Goal: Transaction & Acquisition: Purchase product/service

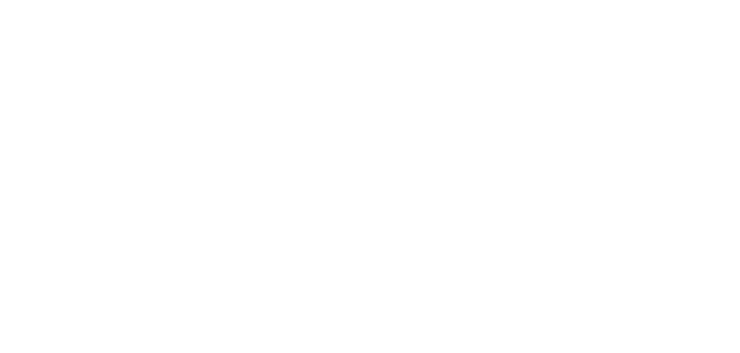
scroll to position [2074, 0]
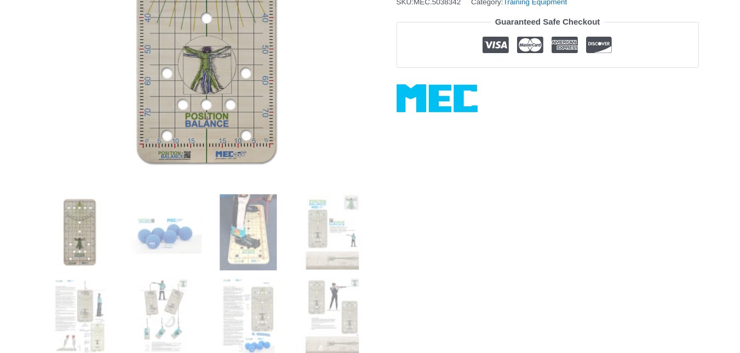
scroll to position [261, 0]
click at [155, 231] on img at bounding box center [164, 233] width 76 height 76
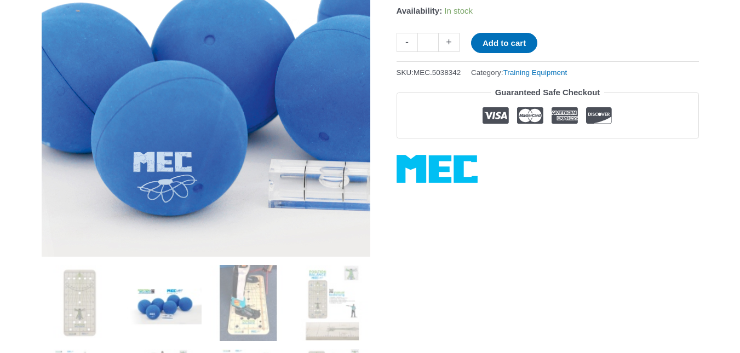
scroll to position [198, 0]
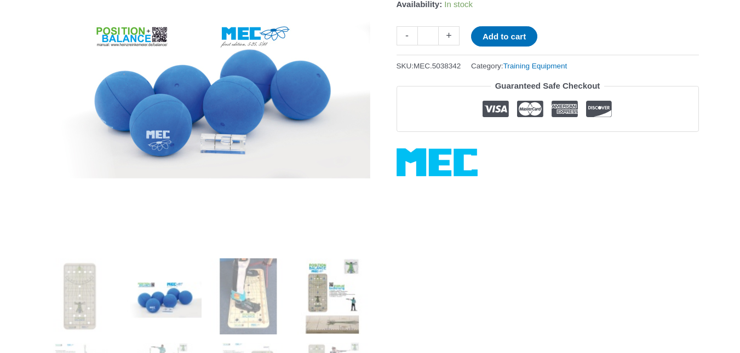
click at [341, 303] on img at bounding box center [332, 297] width 76 height 76
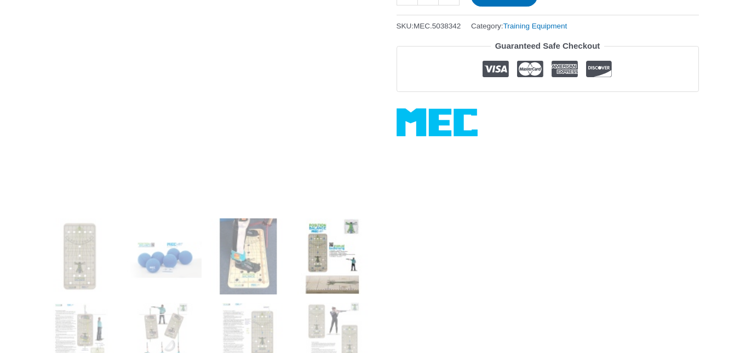
scroll to position [293, 0]
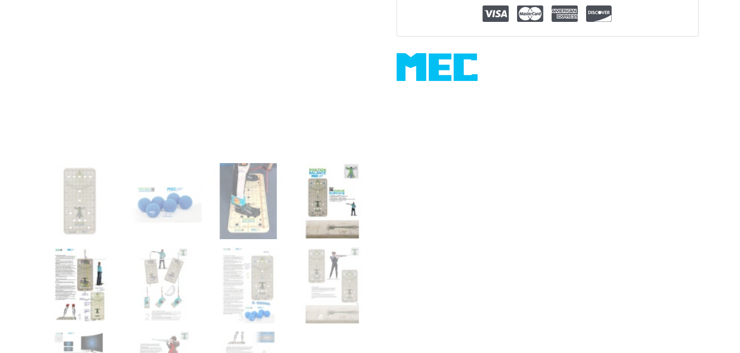
click at [73, 281] on img at bounding box center [80, 286] width 76 height 76
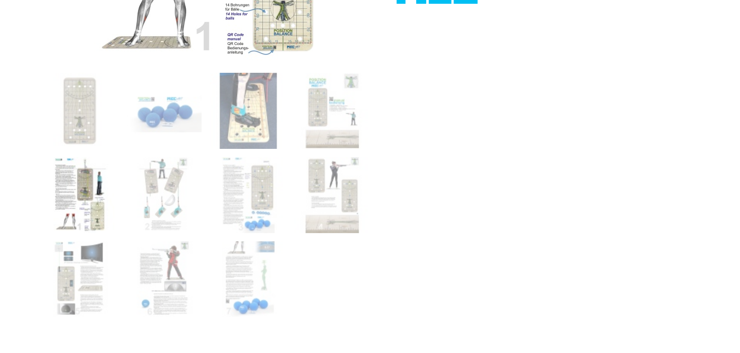
scroll to position [413, 0]
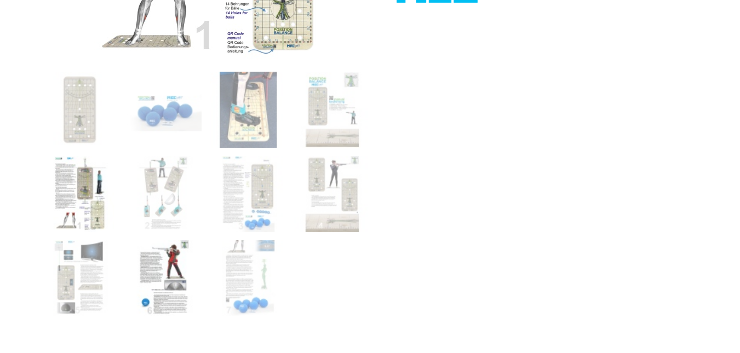
click at [173, 264] on img at bounding box center [164, 279] width 76 height 76
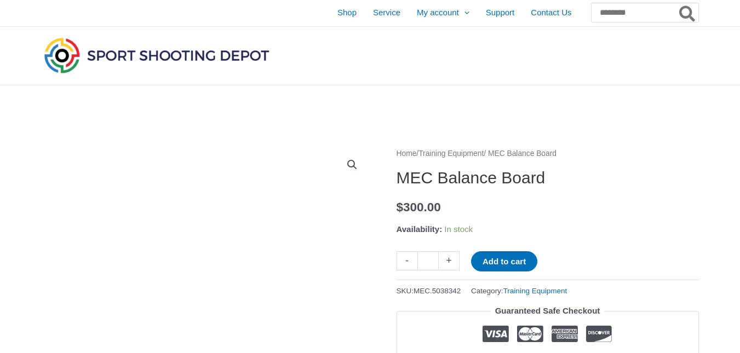
scroll to position [2, 0]
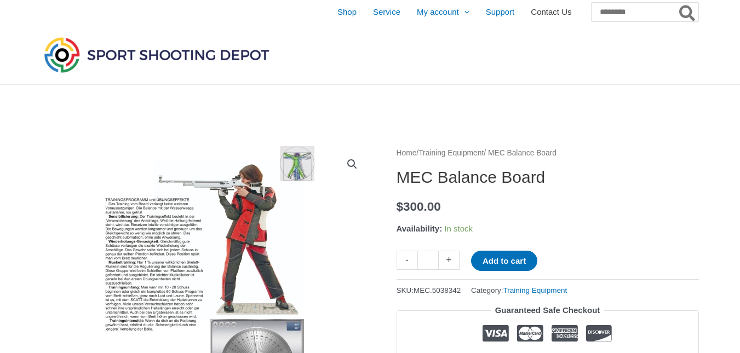
click at [531, 14] on span "Contact Us" at bounding box center [551, 11] width 41 height 27
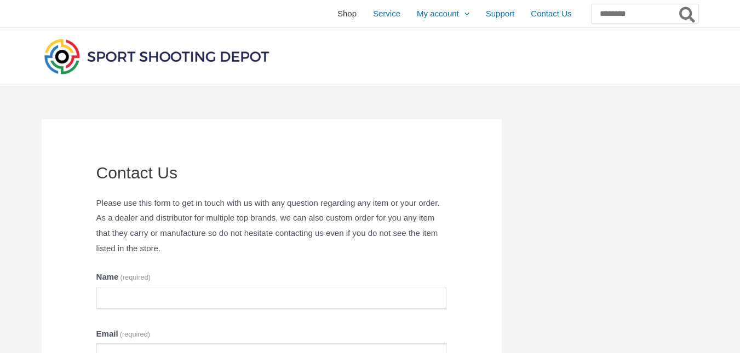
click at [338, 13] on span "Shop" at bounding box center [347, 13] width 19 height 27
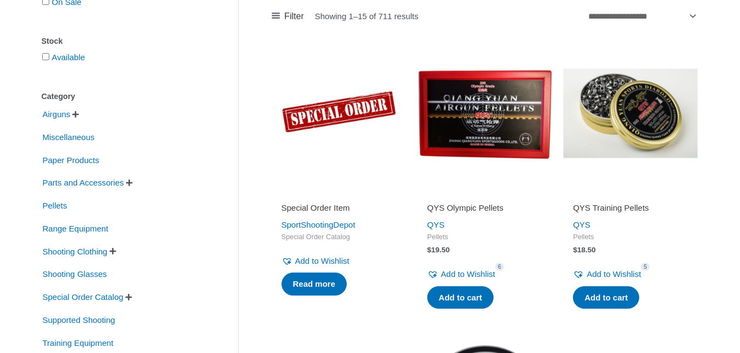
scroll to position [187, 0]
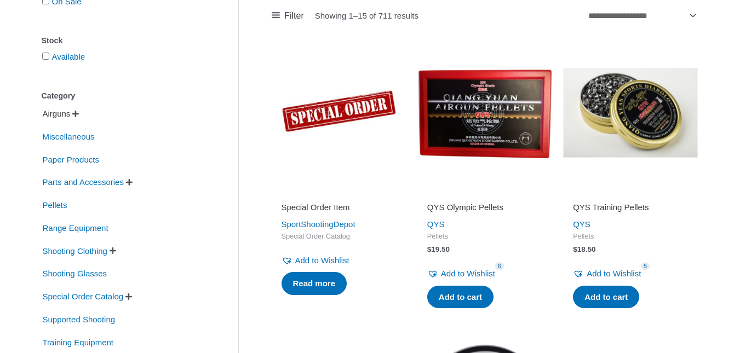
click at [42, 113] on span "Airguns" at bounding box center [57, 114] width 30 height 19
